Goal: Information Seeking & Learning: Learn about a topic

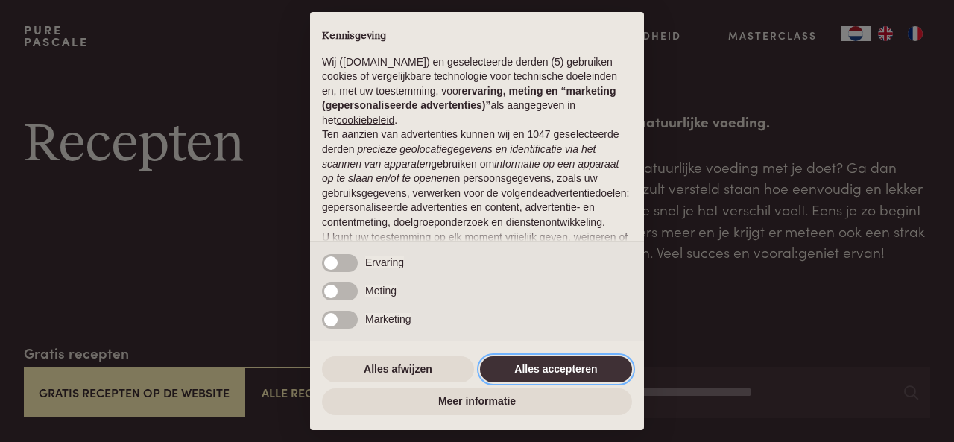
click at [537, 367] on button "Alles accepteren" at bounding box center [556, 369] width 152 height 27
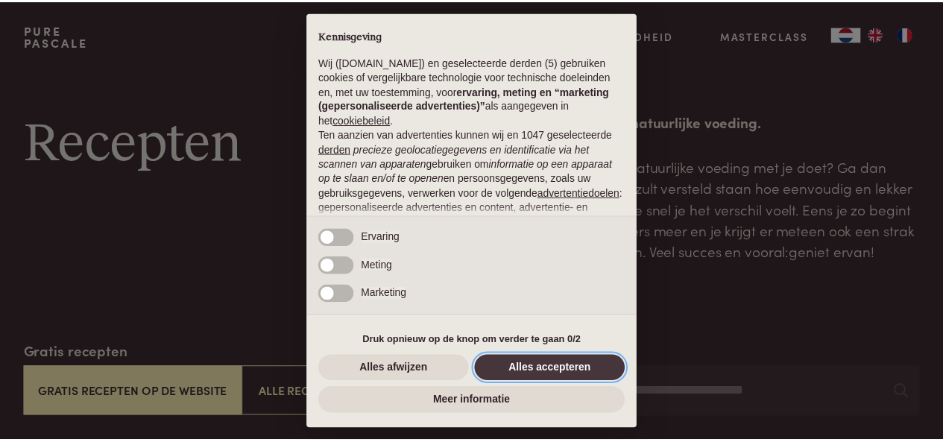
scroll to position [157, 0]
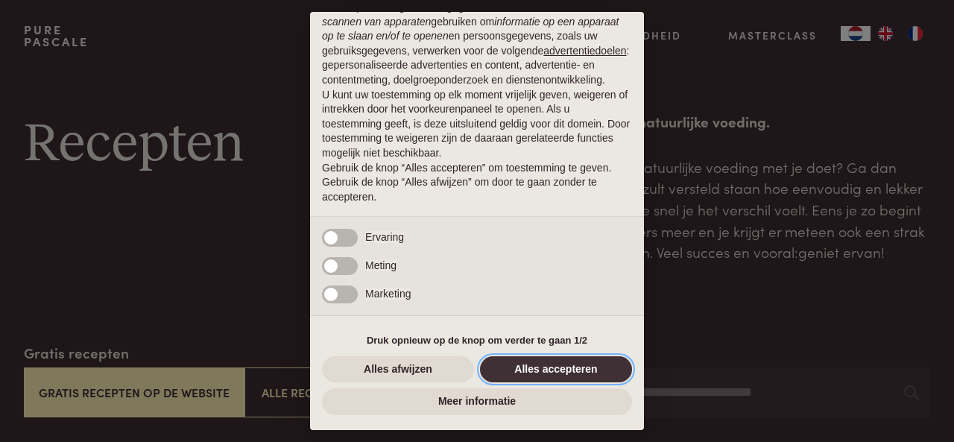
click at [540, 368] on button "Alles accepteren" at bounding box center [556, 369] width 152 height 27
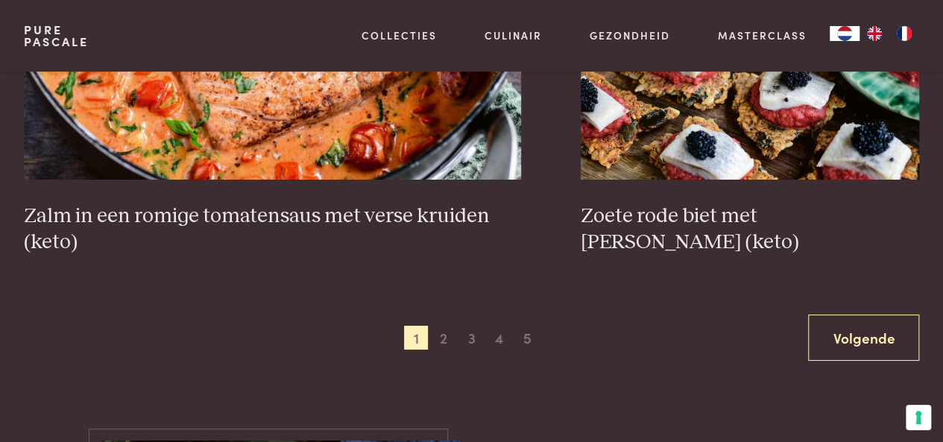
scroll to position [2713, 0]
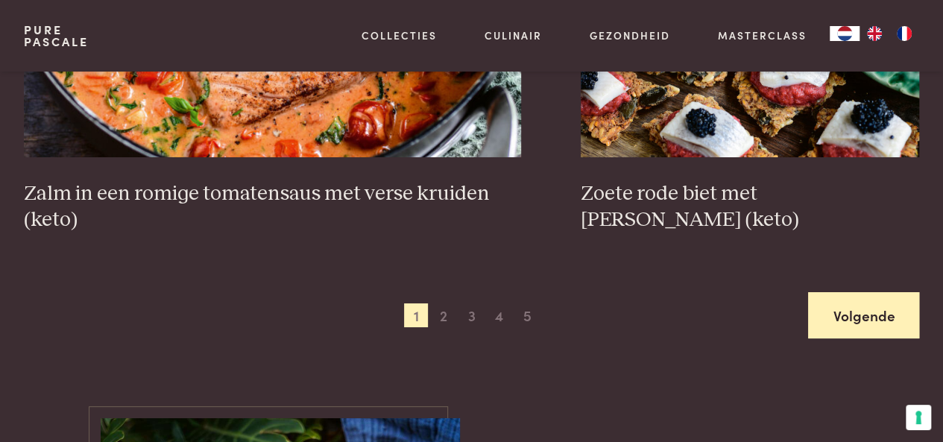
click at [860, 329] on link "Volgende" at bounding box center [863, 315] width 111 height 47
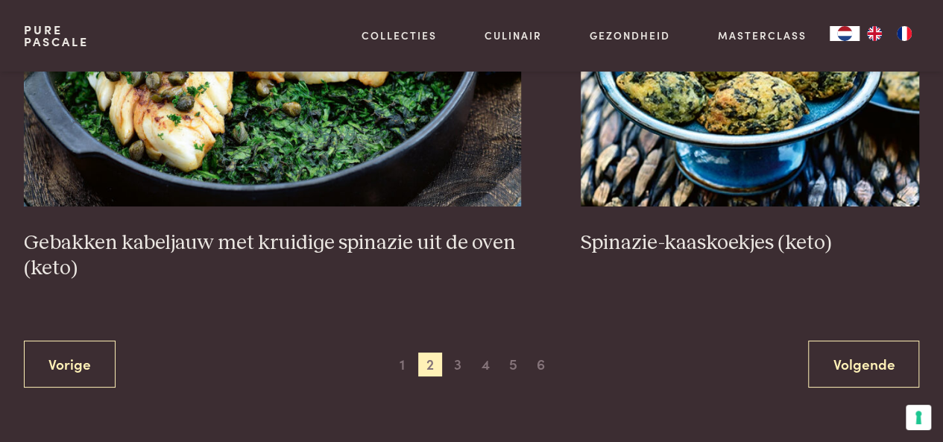
scroll to position [2727, 0]
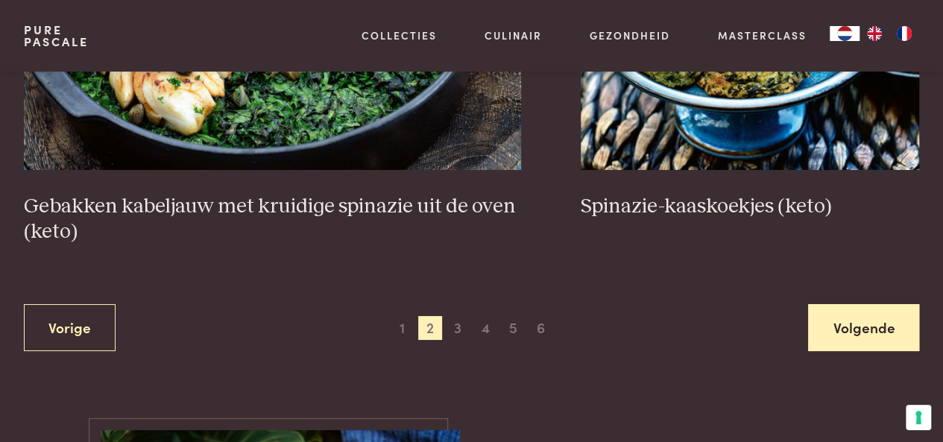
click at [864, 312] on link "Volgende" at bounding box center [863, 327] width 111 height 47
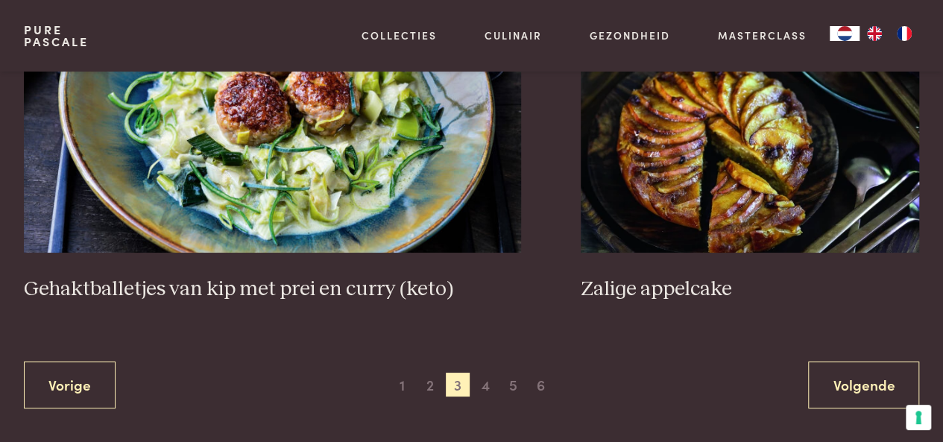
scroll to position [2754, 0]
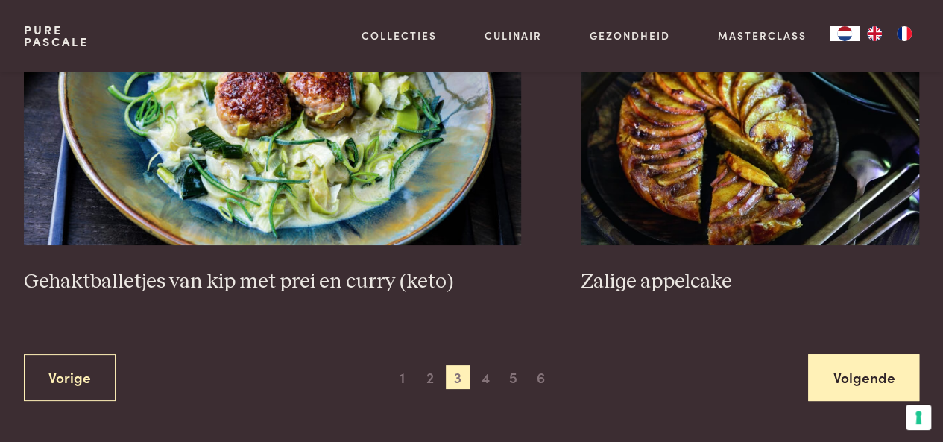
click at [869, 354] on link "Volgende" at bounding box center [863, 377] width 111 height 47
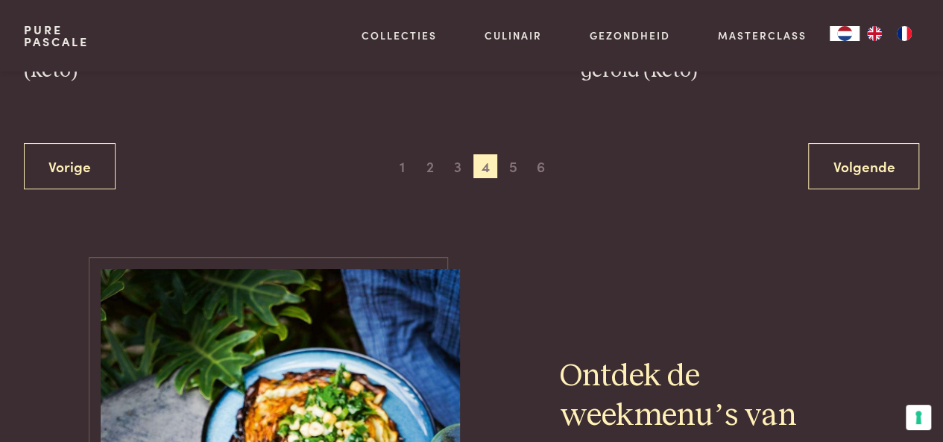
scroll to position [2855, 0]
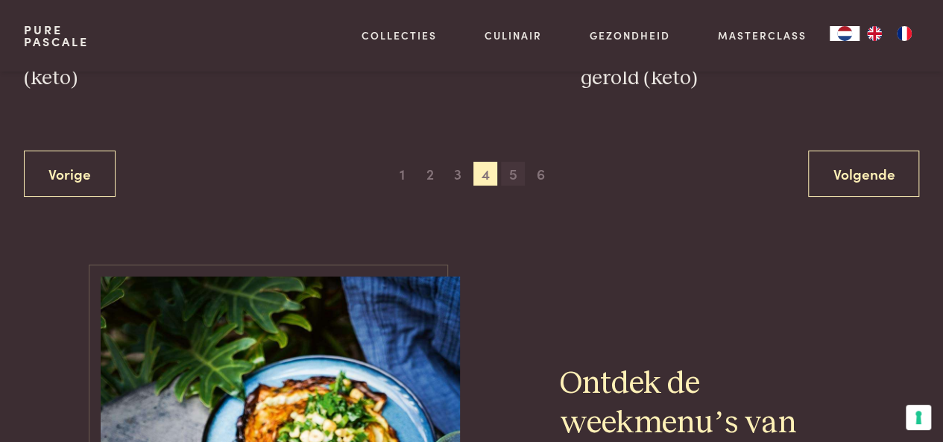
click at [511, 175] on span "5" at bounding box center [513, 174] width 24 height 24
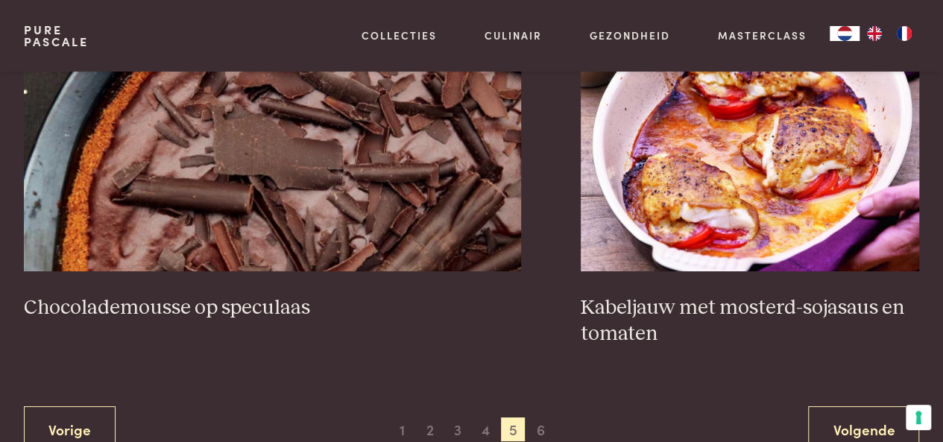
scroll to position [2680, 0]
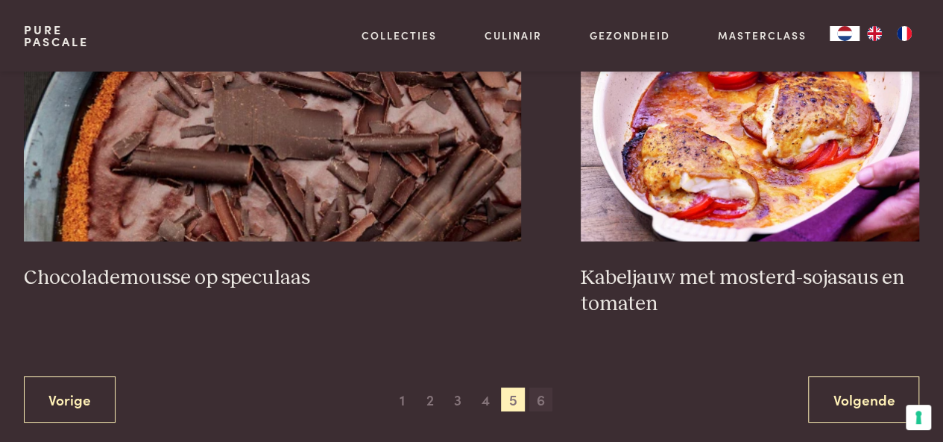
click at [540, 399] on span "6" at bounding box center [541, 400] width 24 height 24
